Goal: Information Seeking & Learning: Learn about a topic

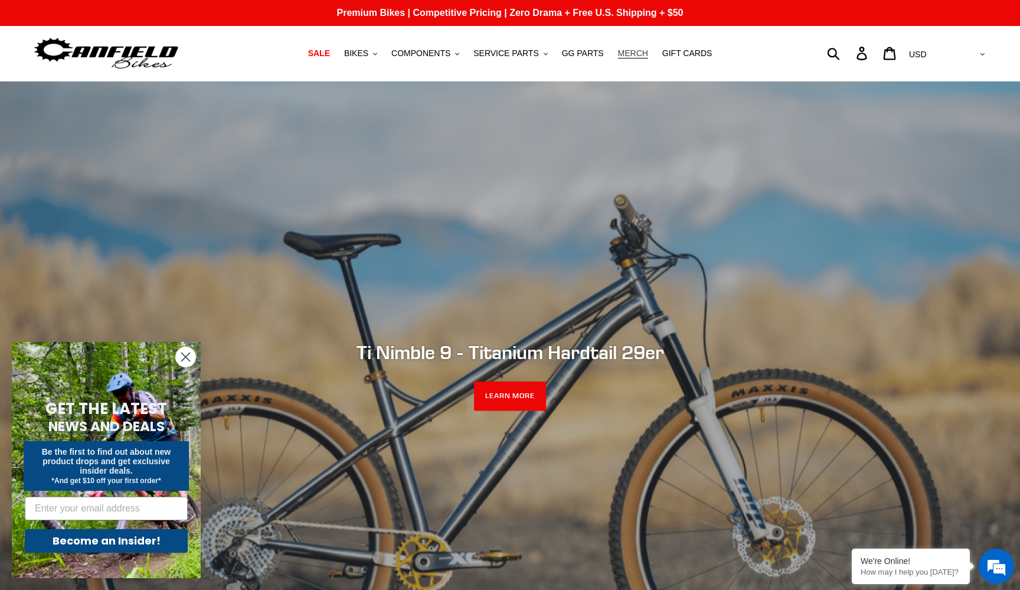
click at [638, 57] on span "MERCH" at bounding box center [633, 53] width 30 height 10
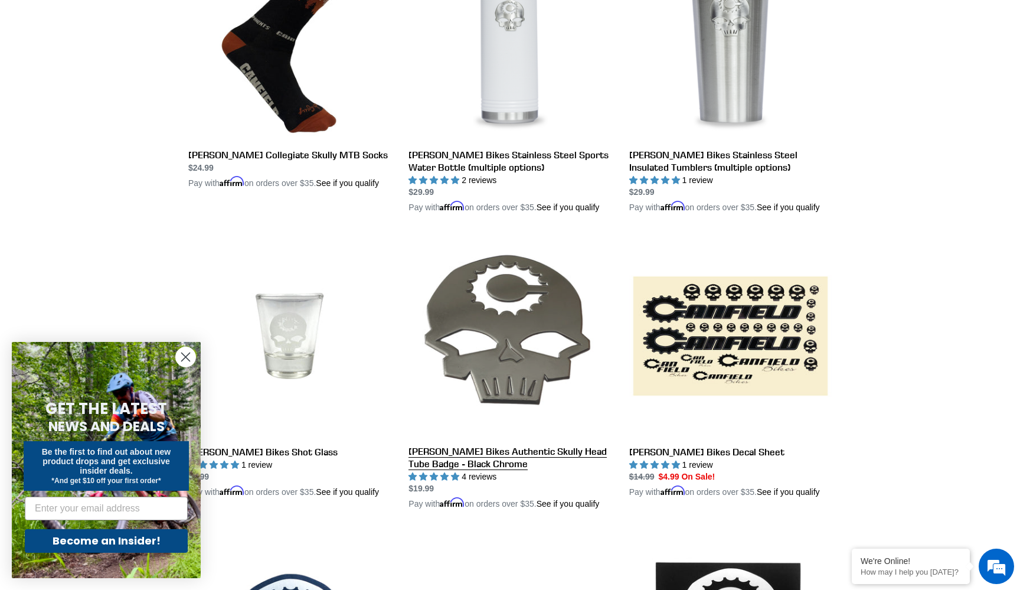
scroll to position [718, 0]
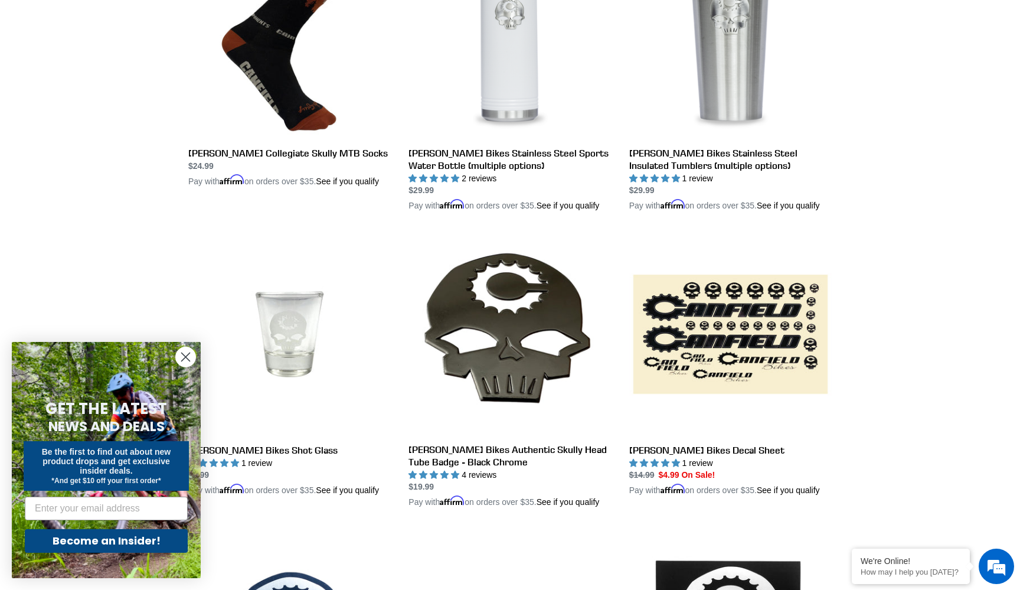
click at [189, 356] on circle "Close dialog" at bounding box center [185, 356] width 19 height 19
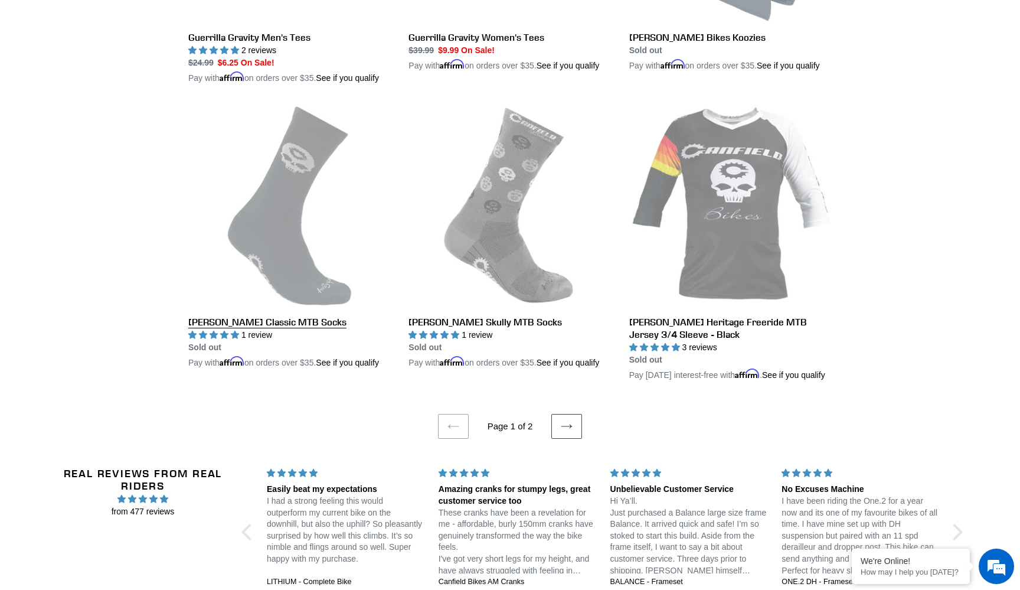
scroll to position [2300, 0]
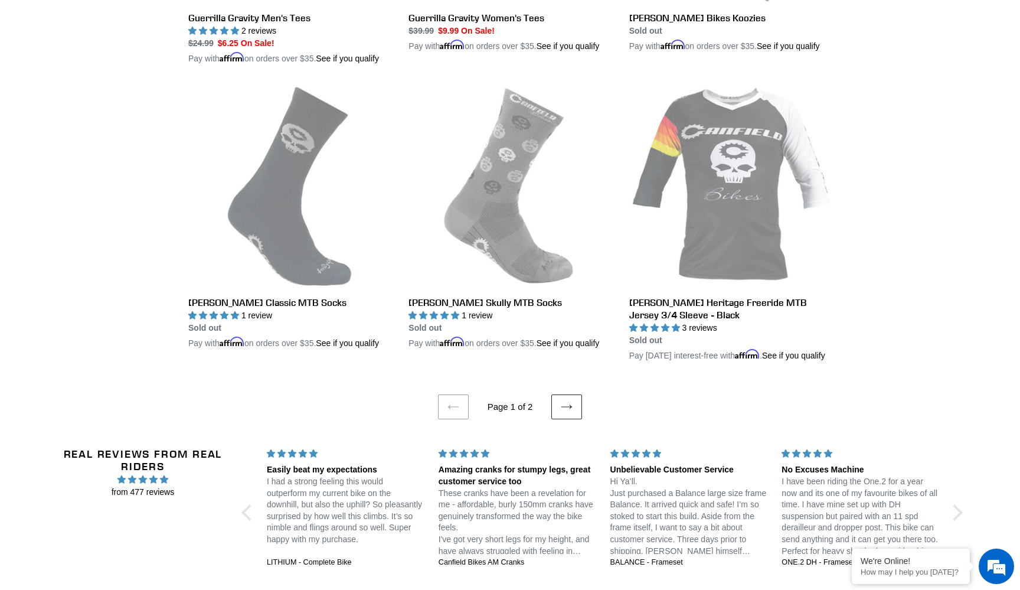
click at [570, 413] on icon at bounding box center [567, 407] width 12 height 12
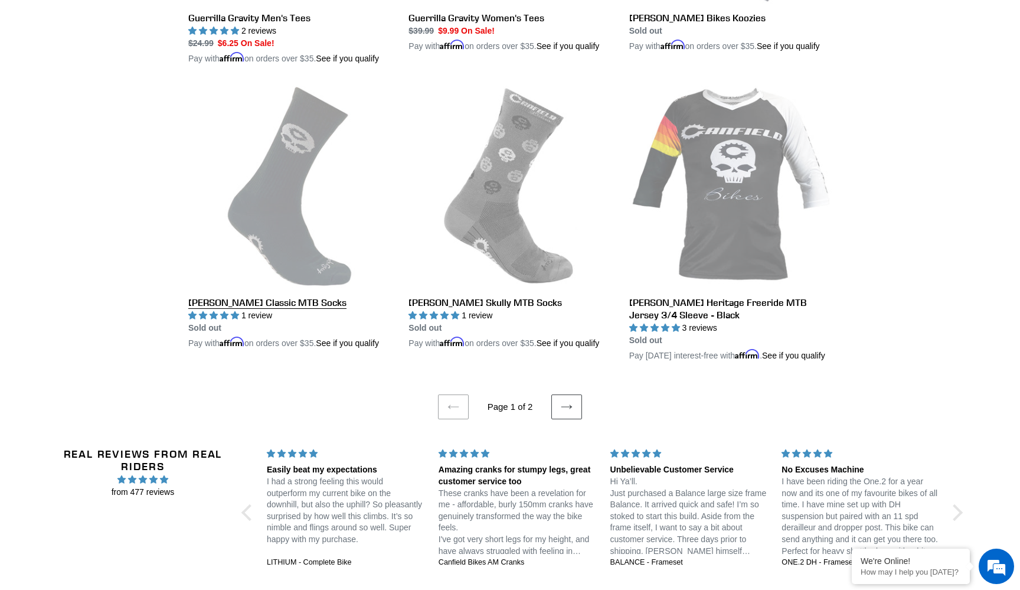
click at [300, 286] on link "Canfield Classic MTB Socks" at bounding box center [289, 218] width 202 height 264
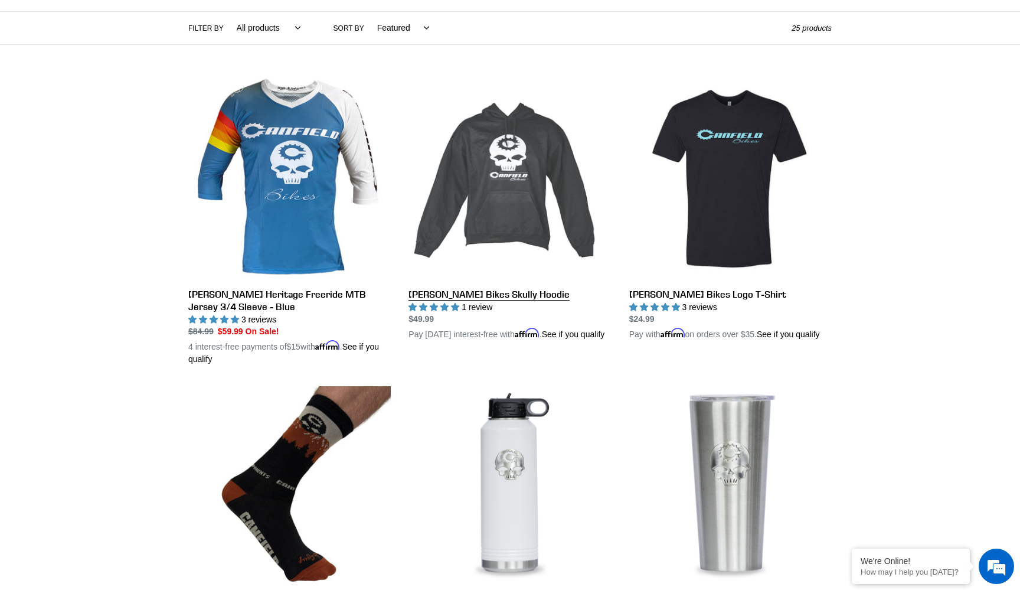
scroll to position [276, 0]
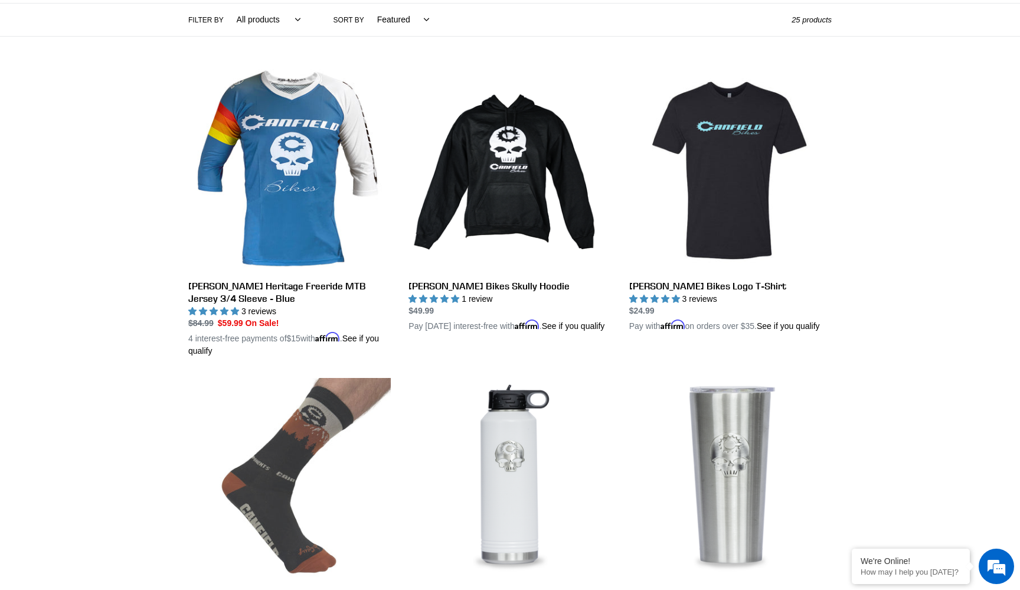
click at [315, 437] on link "Canfield Collegiate Skully MTB Socks" at bounding box center [289, 503] width 202 height 251
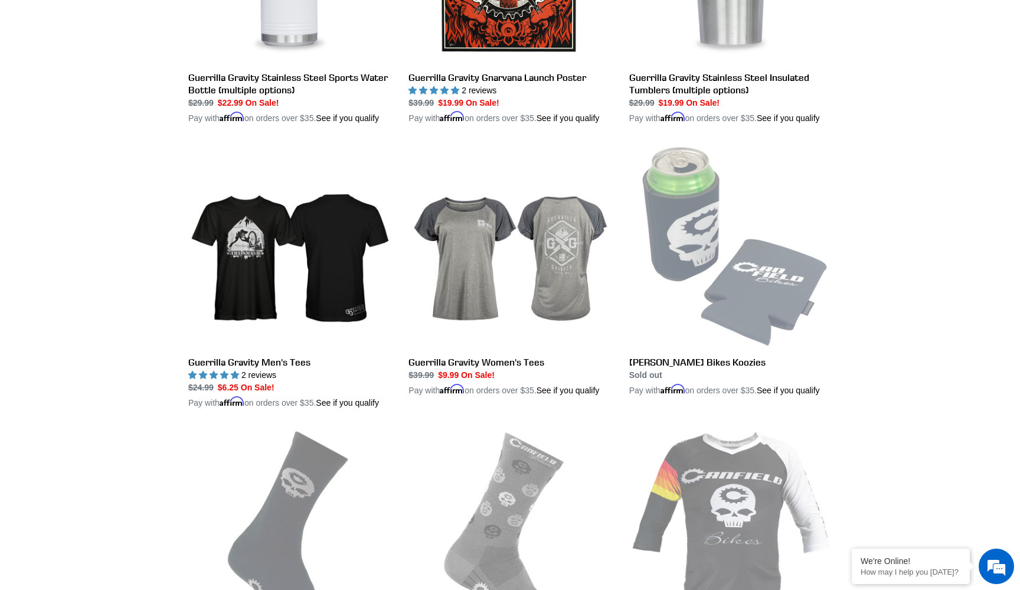
scroll to position [1987, 0]
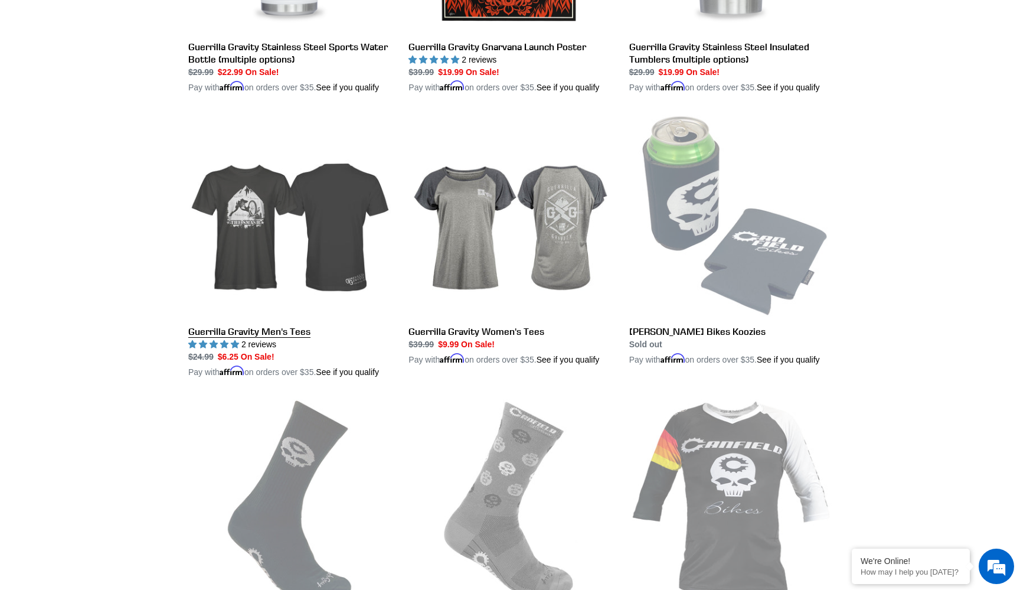
click at [306, 282] on link "Guerrilla Gravity Men's Tees" at bounding box center [289, 247] width 202 height 264
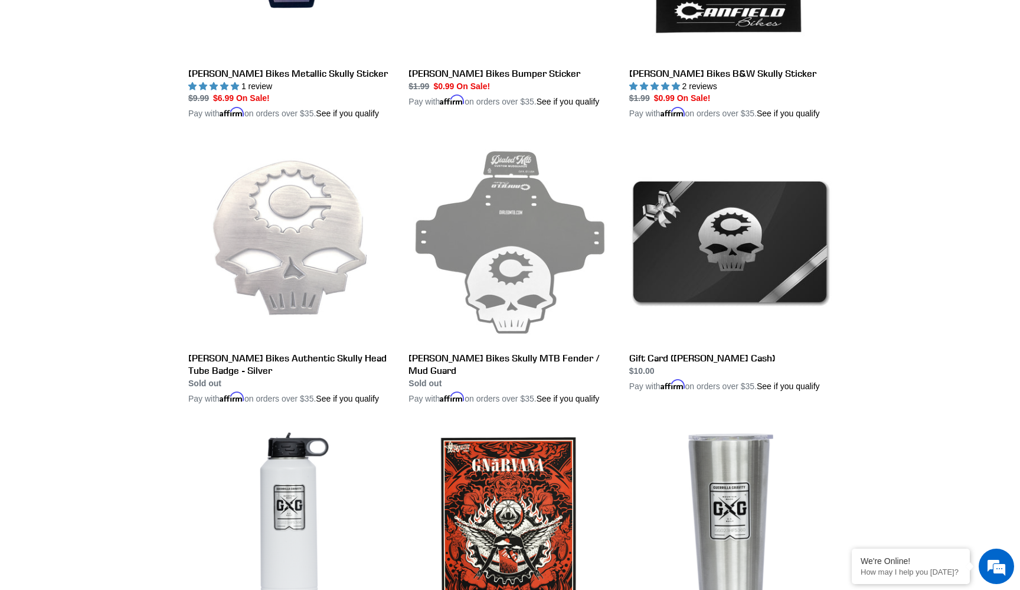
scroll to position [1323, 0]
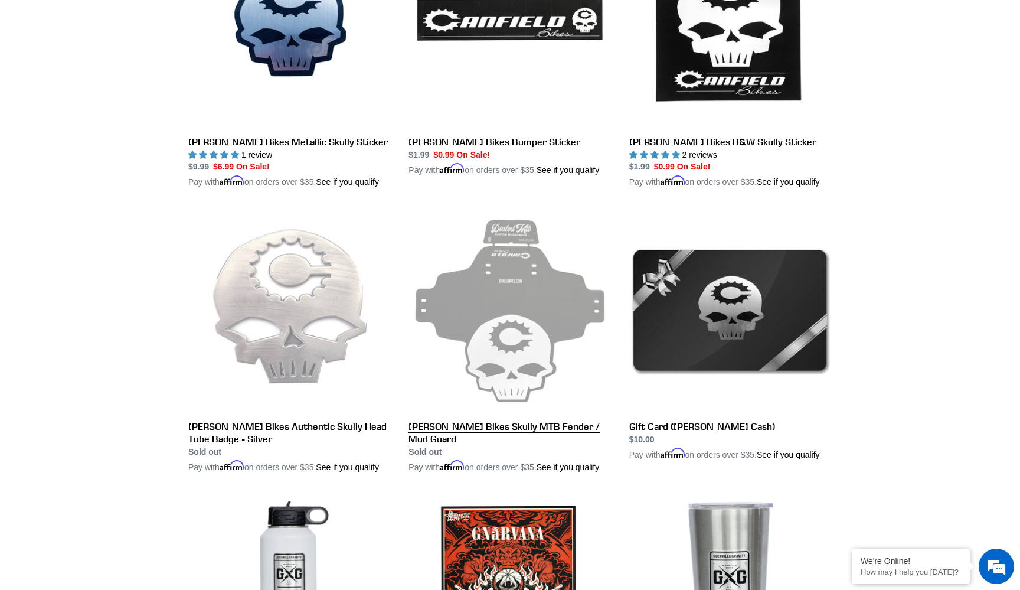
click at [490, 287] on link "Canfield Bikes Skully MTB Fender / Mud Guard" at bounding box center [509, 341] width 202 height 264
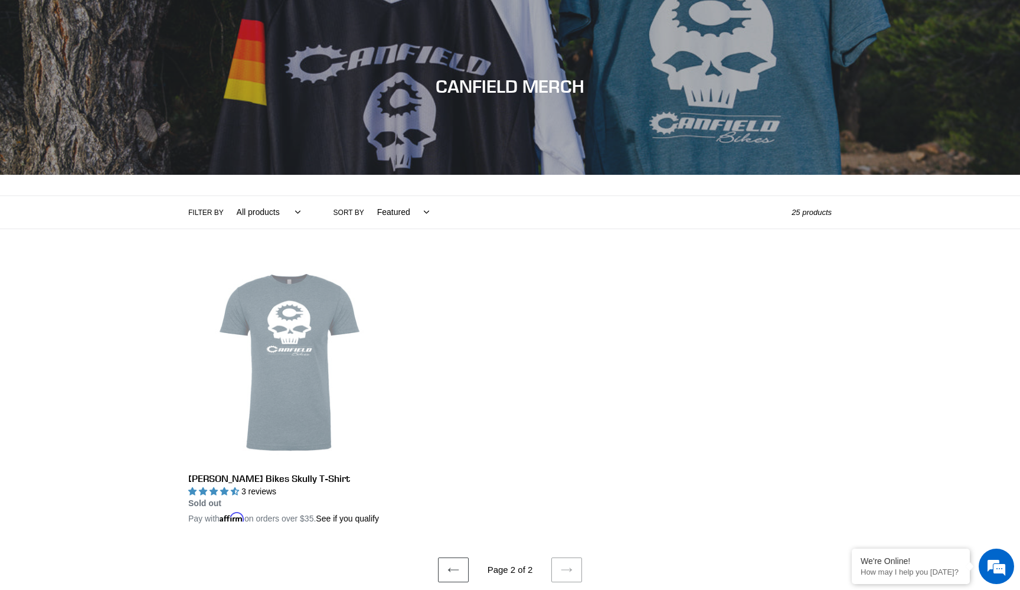
scroll to position [164, 0]
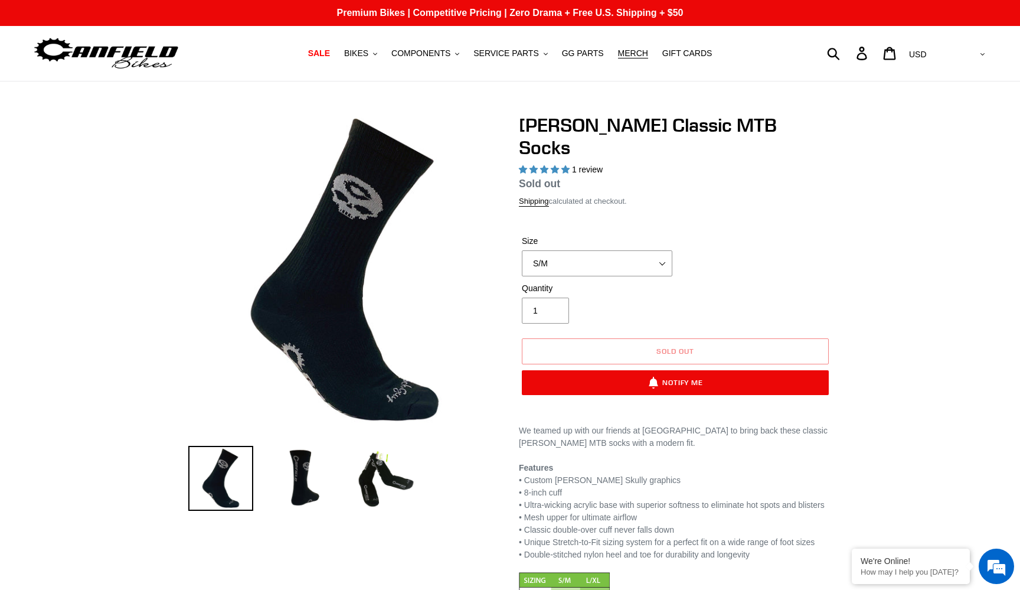
select select "highest-rating"
click at [301, 476] on img at bounding box center [303, 478] width 65 height 65
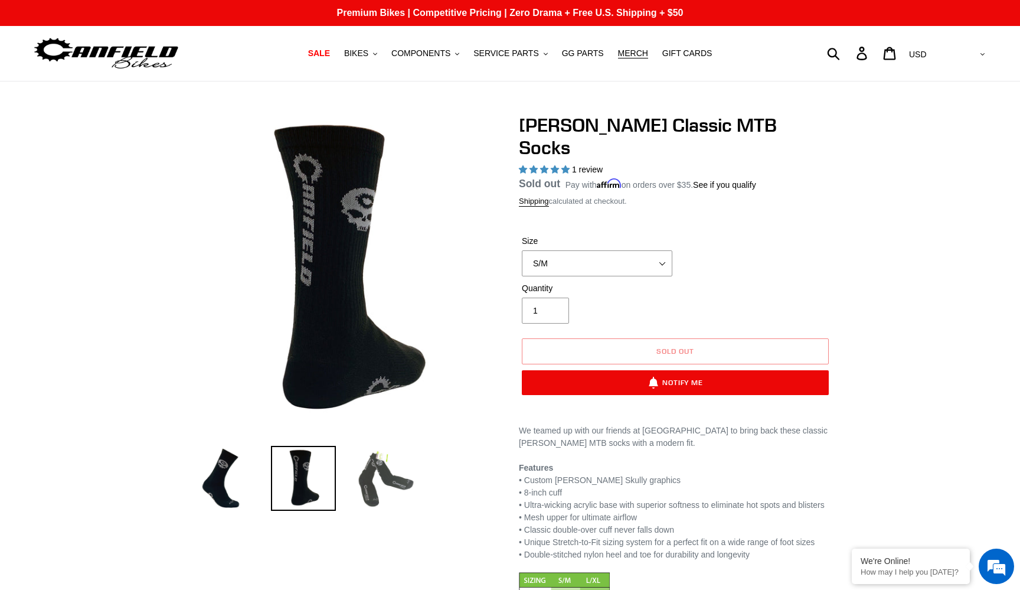
click at [383, 482] on img at bounding box center [386, 478] width 65 height 65
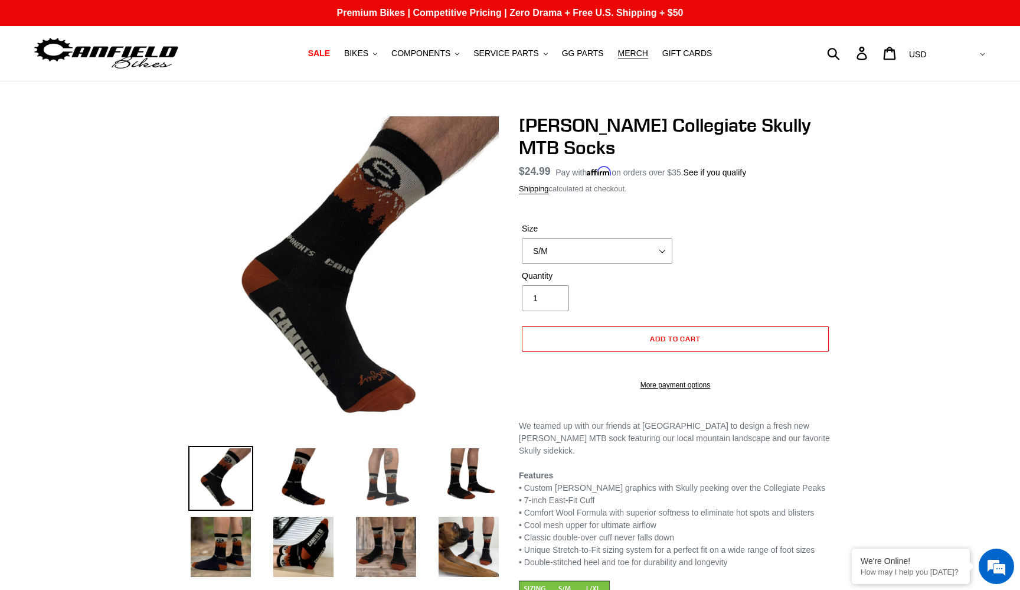
click at [370, 475] on img at bounding box center [386, 478] width 65 height 65
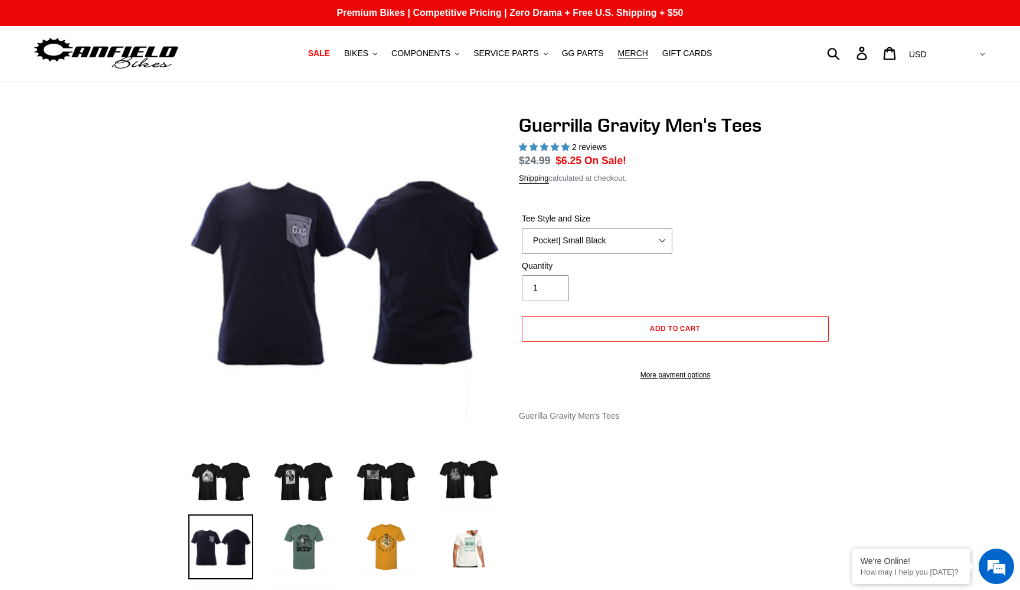
select select "highest-rating"
click at [305, 540] on img at bounding box center [303, 546] width 65 height 65
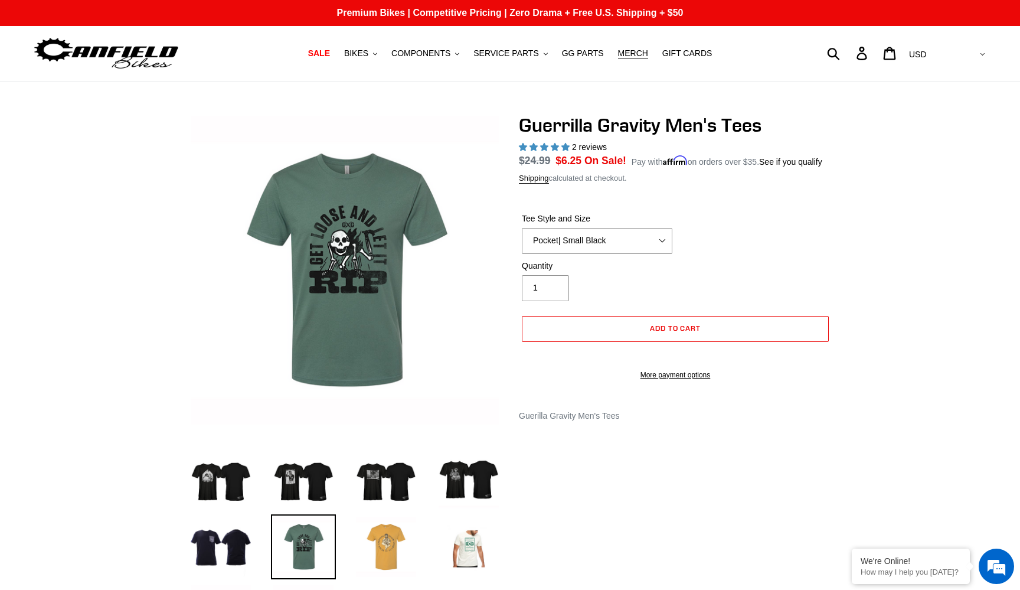
click at [358, 540] on img at bounding box center [386, 546] width 65 height 65
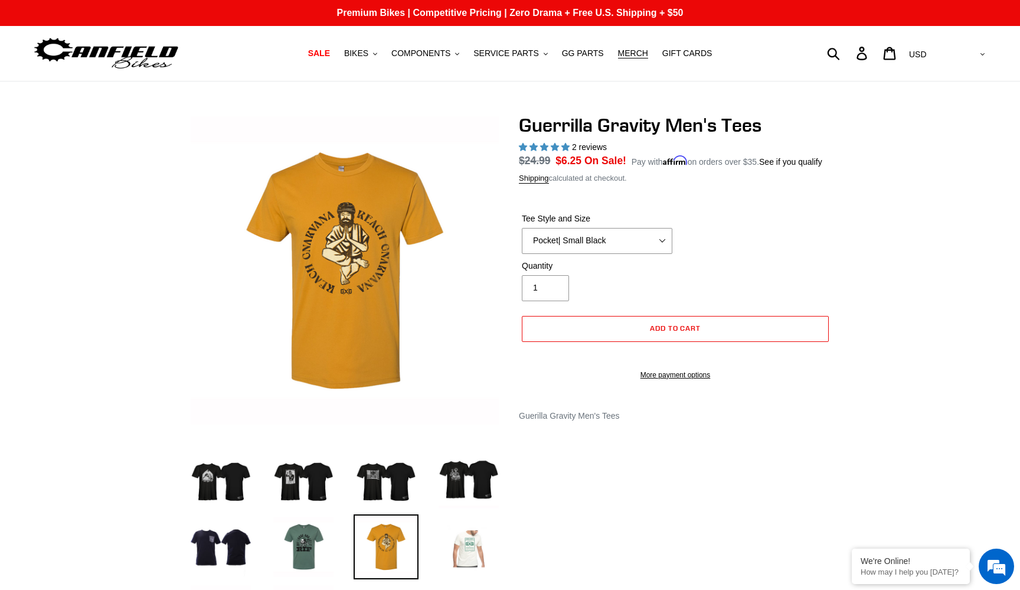
click at [452, 545] on img at bounding box center [468, 546] width 65 height 65
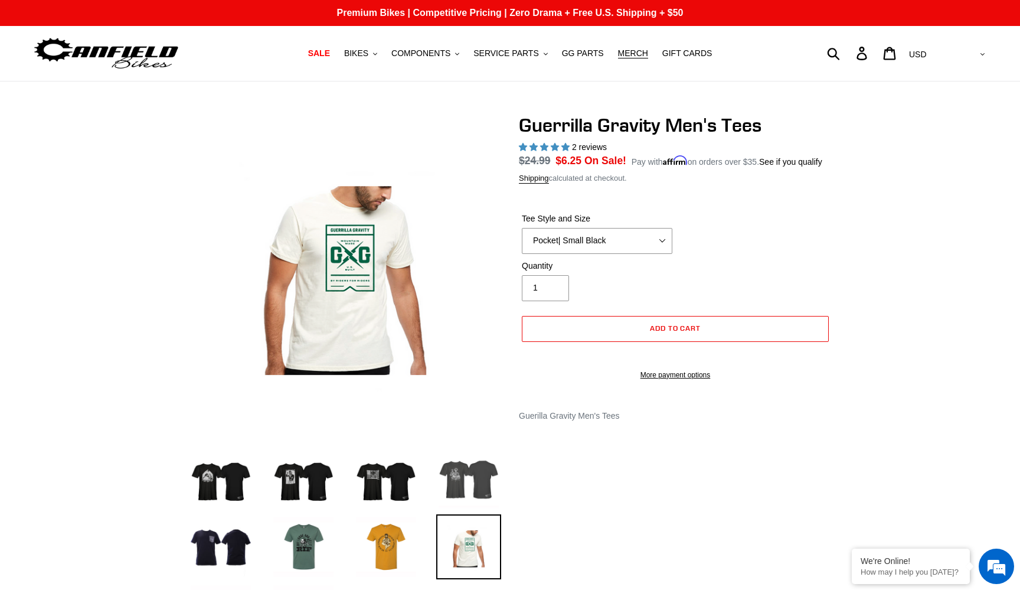
click at [465, 492] on img at bounding box center [468, 478] width 65 height 65
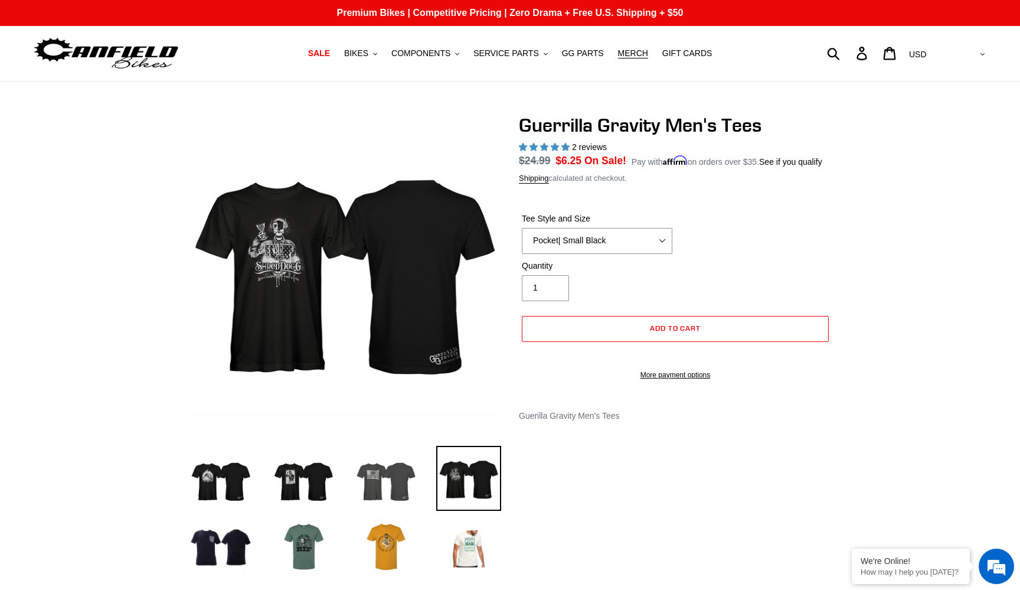
click at [391, 488] on img at bounding box center [386, 478] width 65 height 65
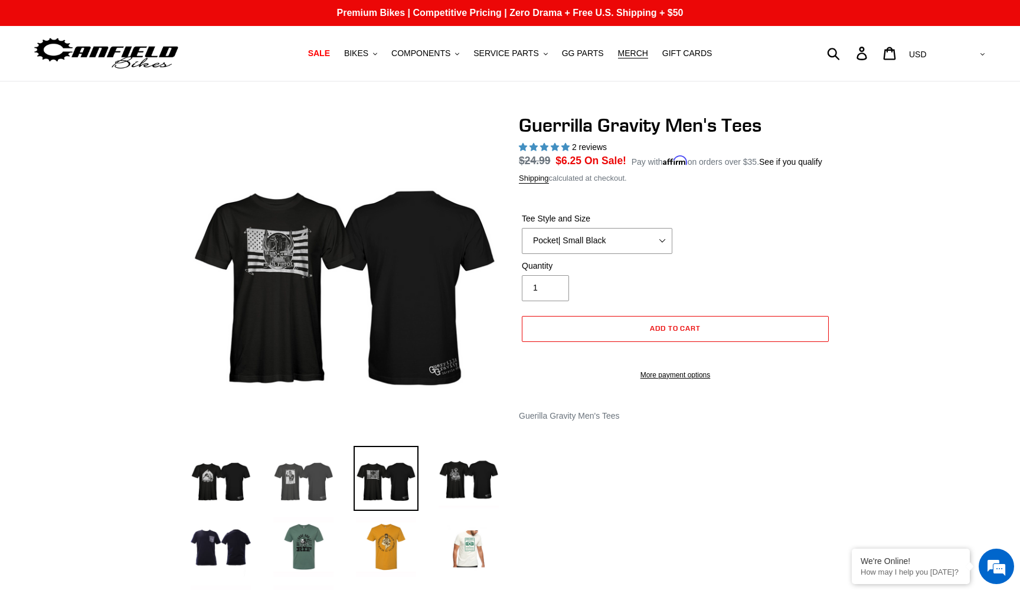
click at [312, 487] on img at bounding box center [303, 478] width 65 height 65
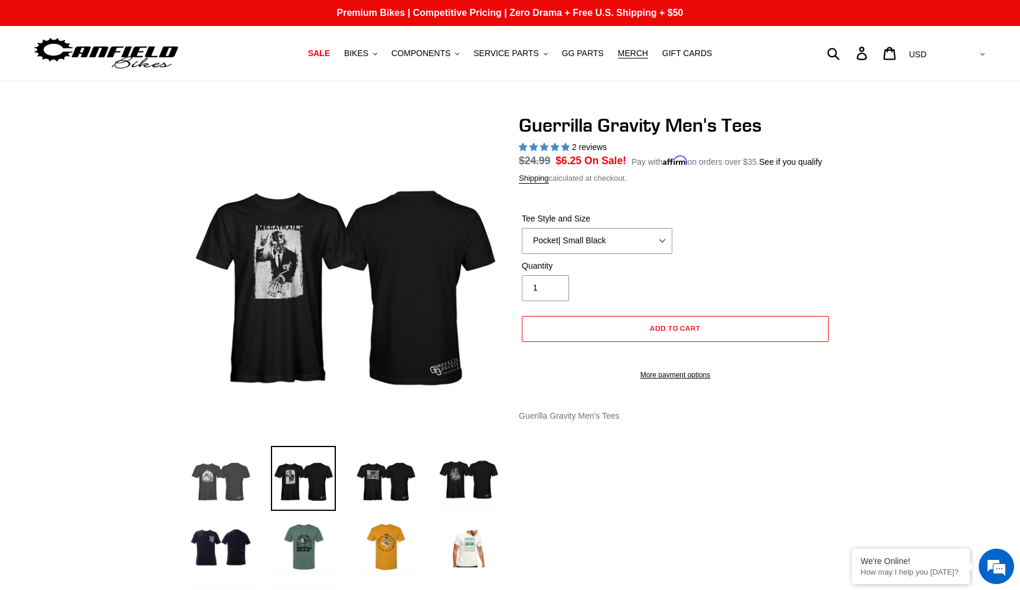
click at [246, 487] on img at bounding box center [220, 478] width 65 height 65
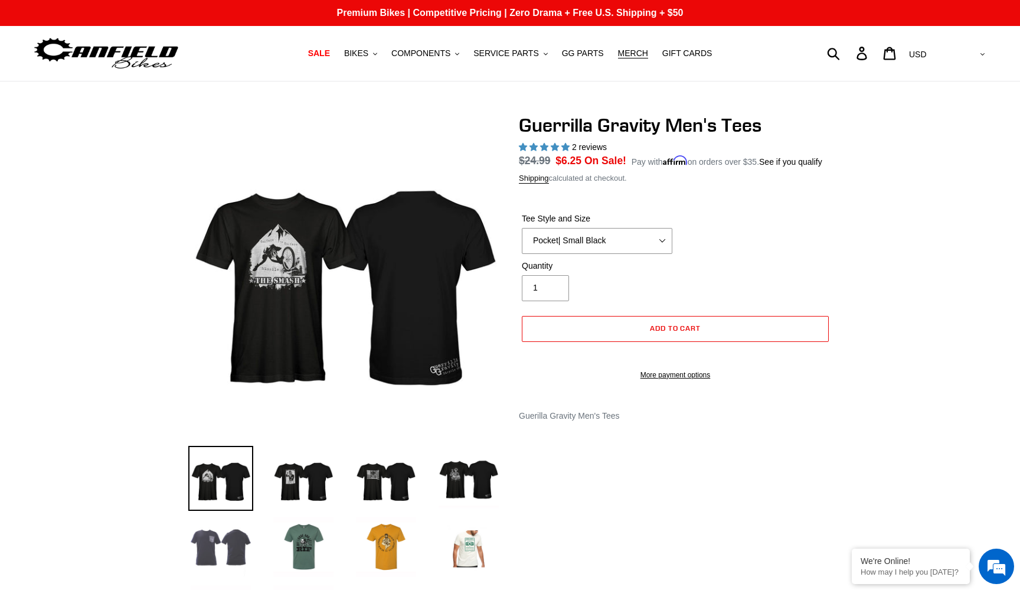
click at [218, 551] on img at bounding box center [220, 546] width 65 height 65
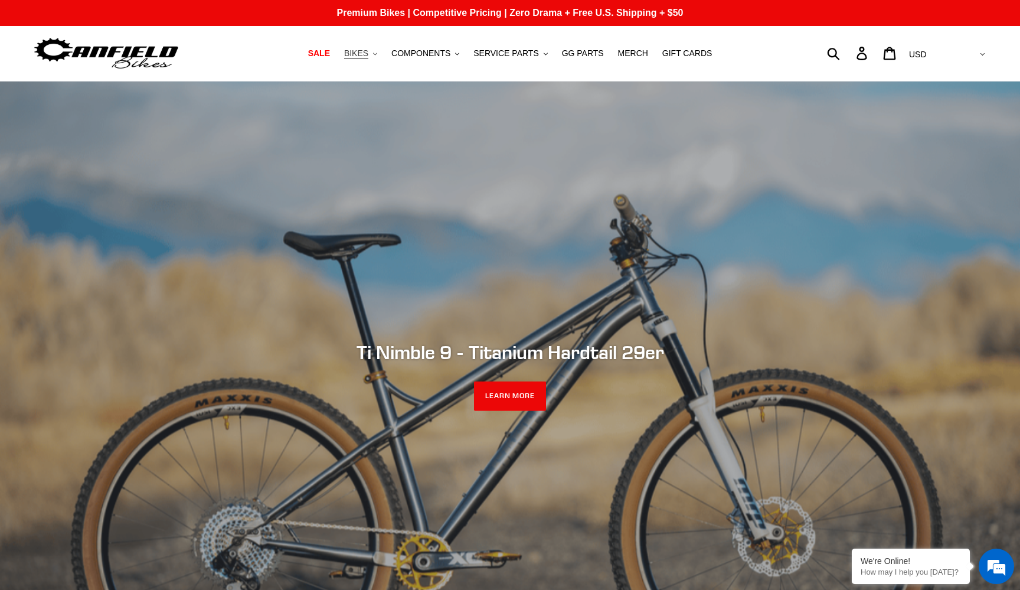
click at [361, 54] on span "BIKES" at bounding box center [356, 53] width 24 height 10
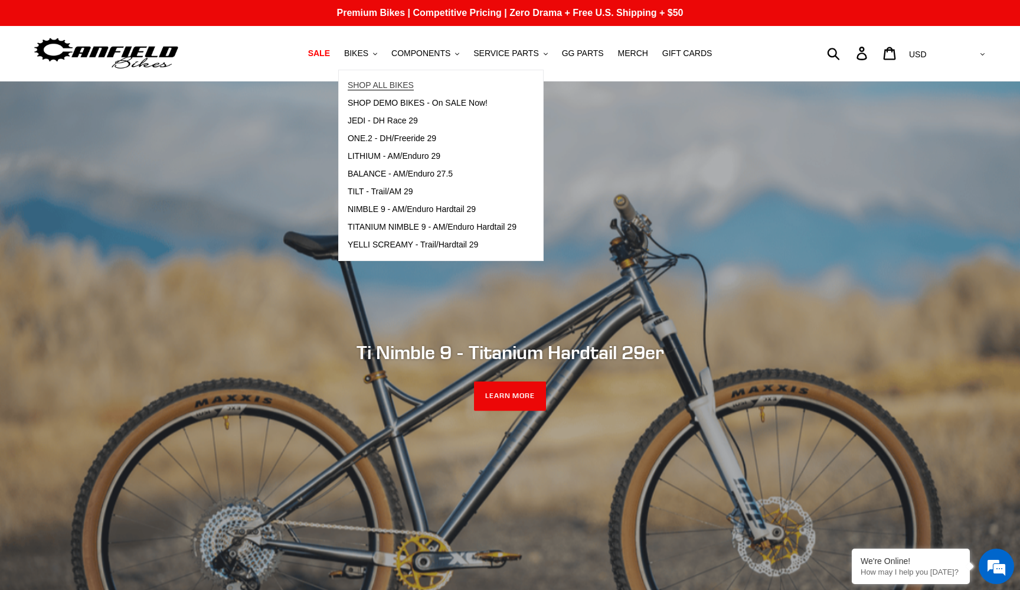
click at [373, 83] on span "SHOP ALL BIKES" at bounding box center [381, 85] width 66 height 10
